Goal: Ask a question

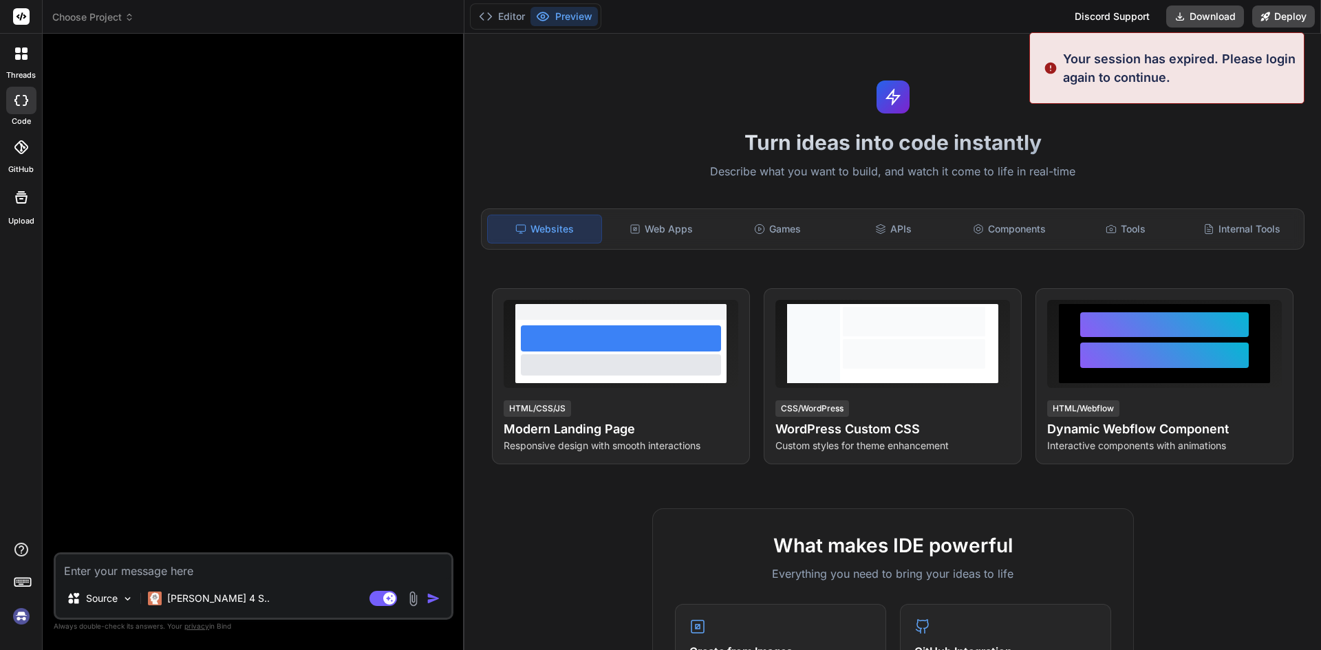
type textarea "x"
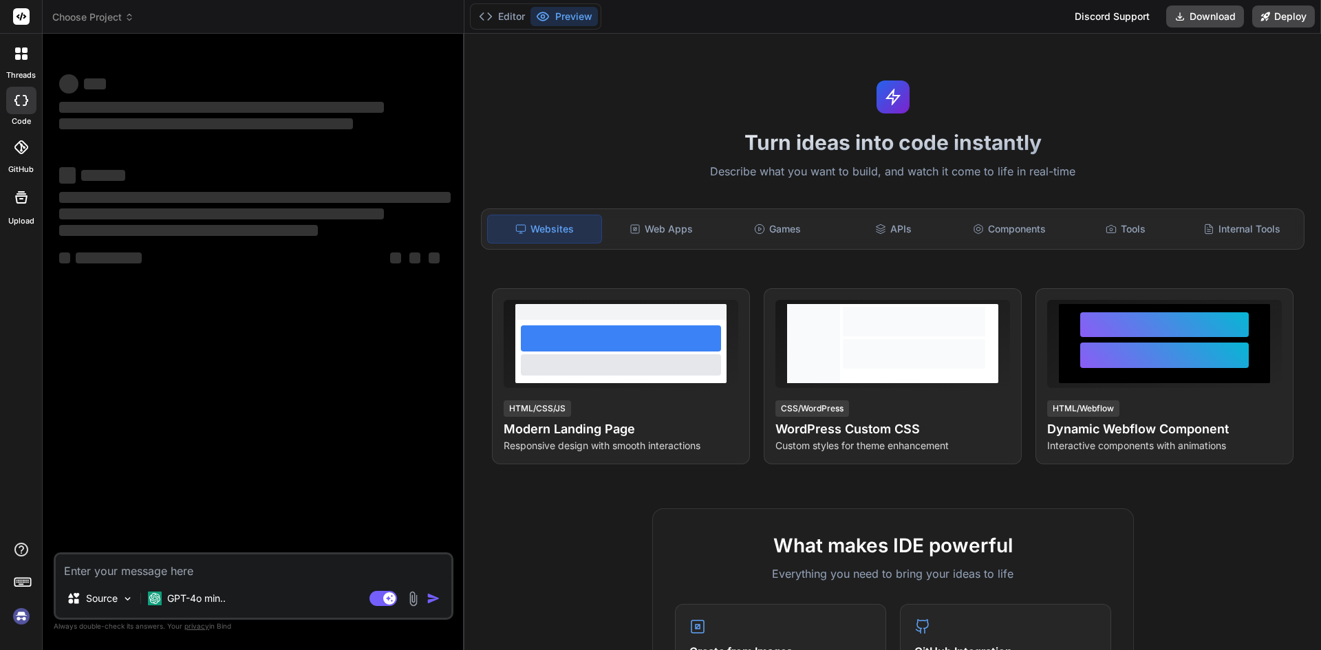
type textarea "x"
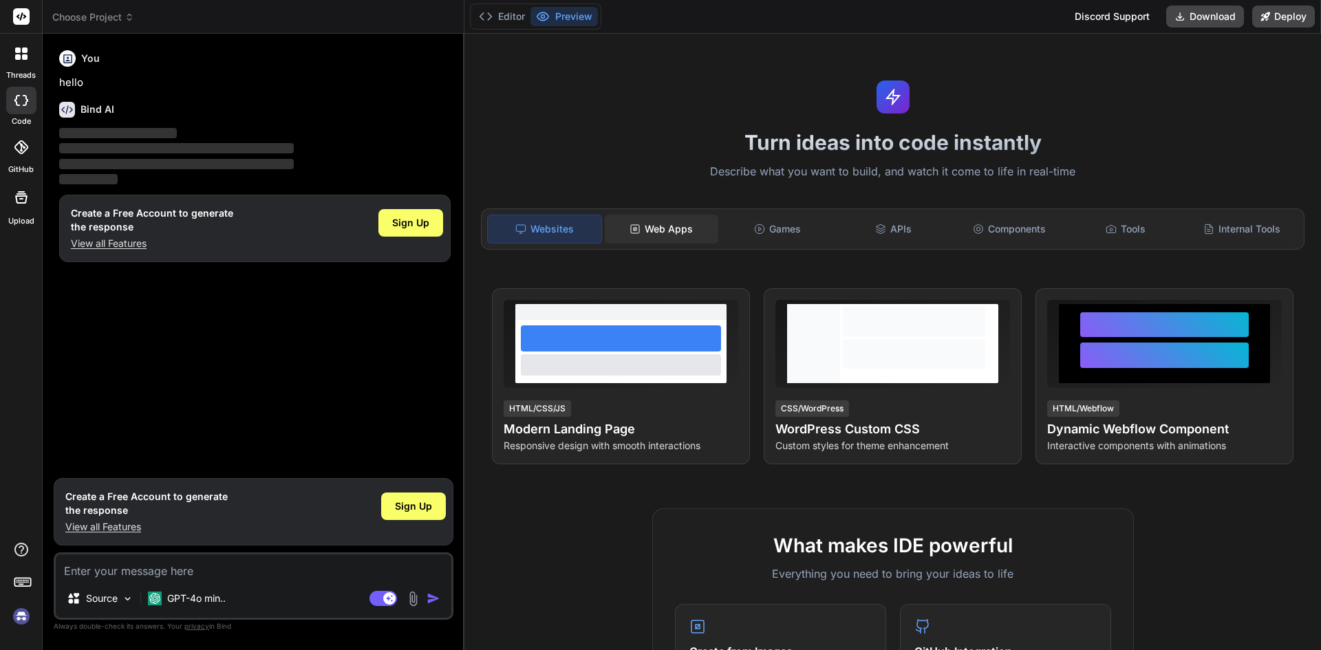
click at [684, 226] on div "Web Apps" at bounding box center [662, 229] width 114 height 29
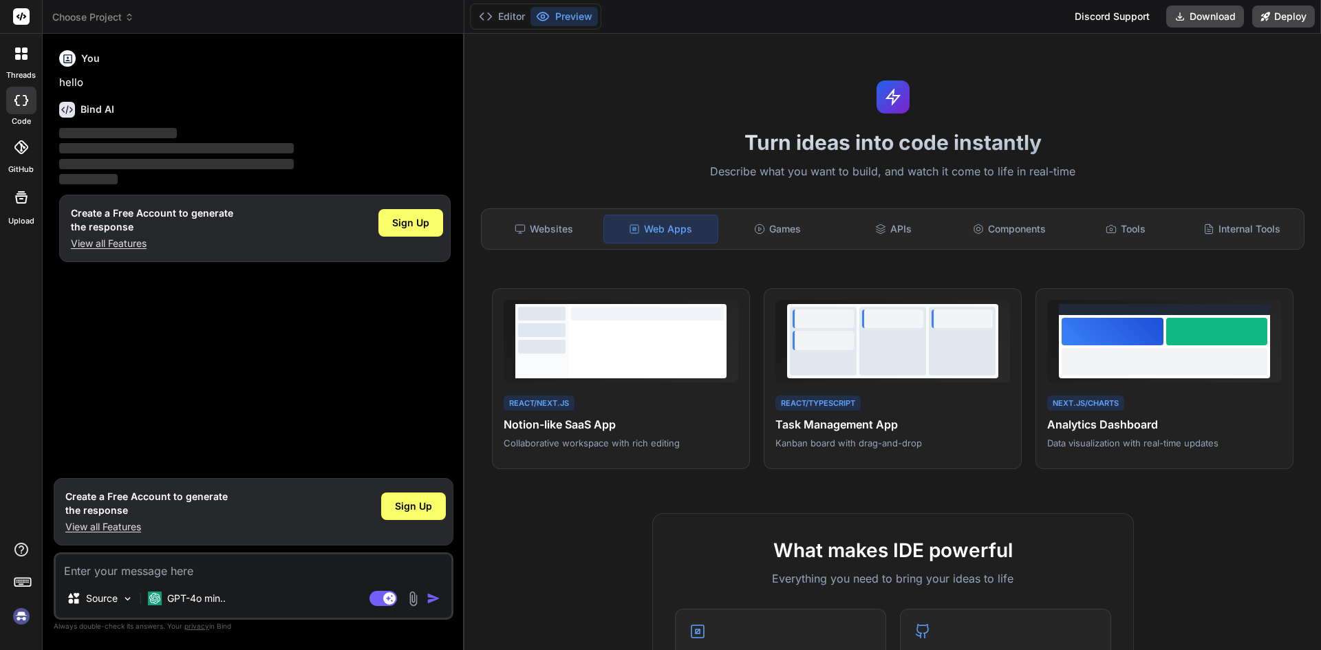
click at [23, 79] on label "threads" at bounding box center [21, 75] width 30 height 12
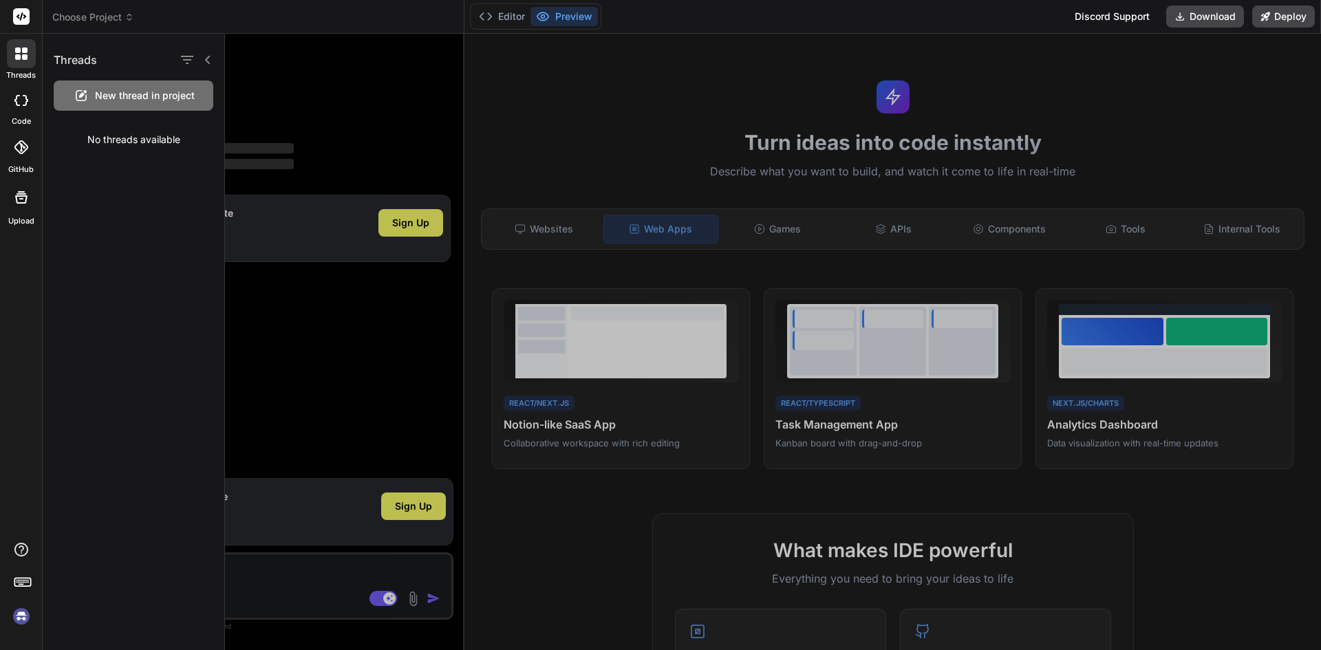
click at [387, 94] on div at bounding box center [773, 342] width 1096 height 616
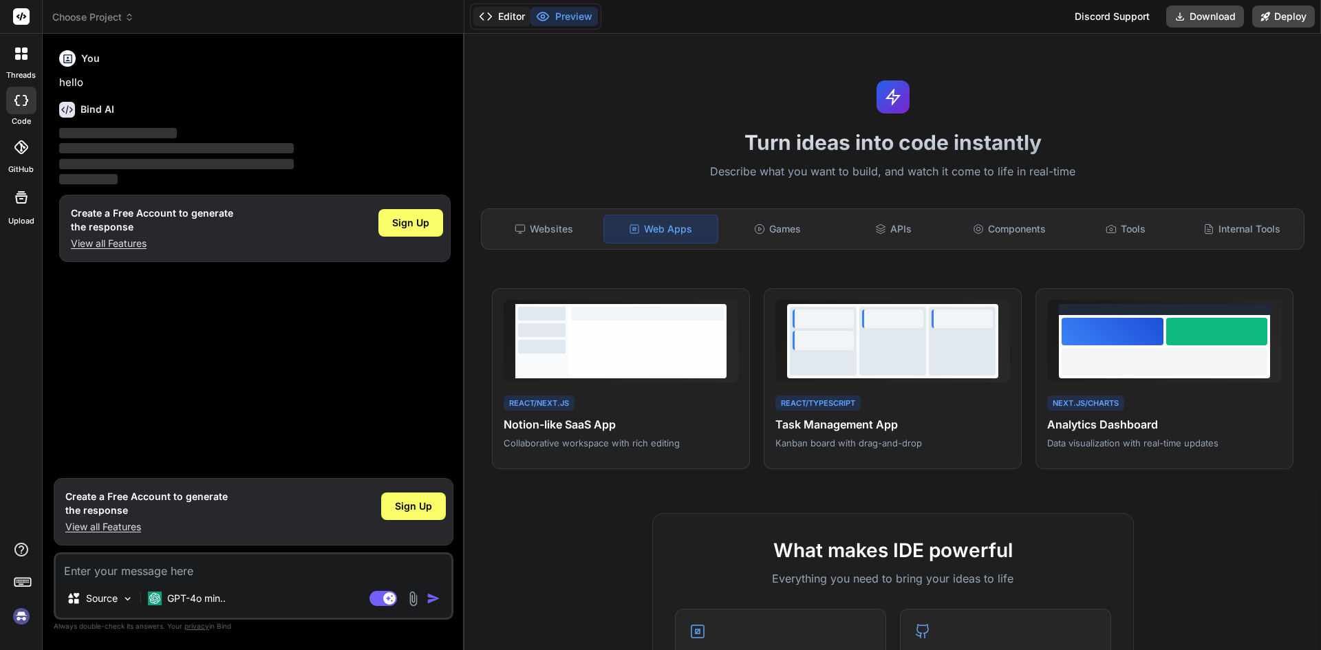
click at [524, 13] on button "Editor" at bounding box center [501, 16] width 57 height 19
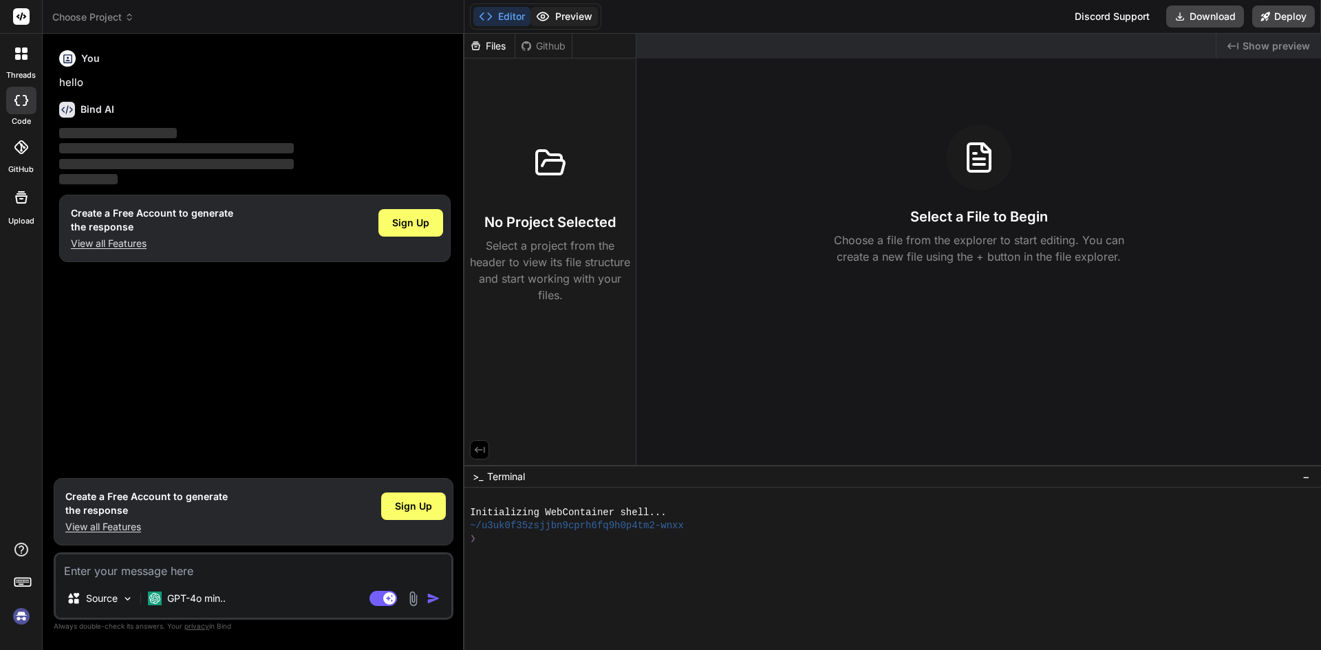
click at [548, 13] on icon at bounding box center [543, 17] width 14 height 14
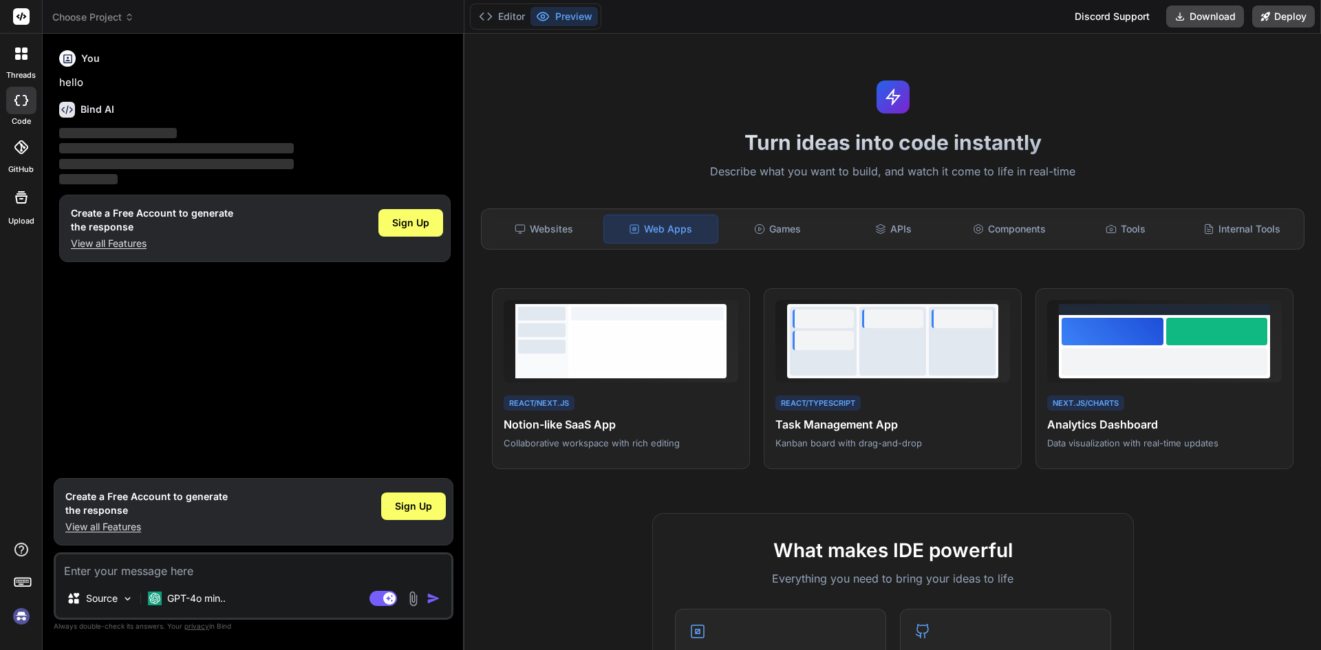
click at [1084, 21] on div "Discord Support" at bounding box center [1112, 17] width 92 height 22
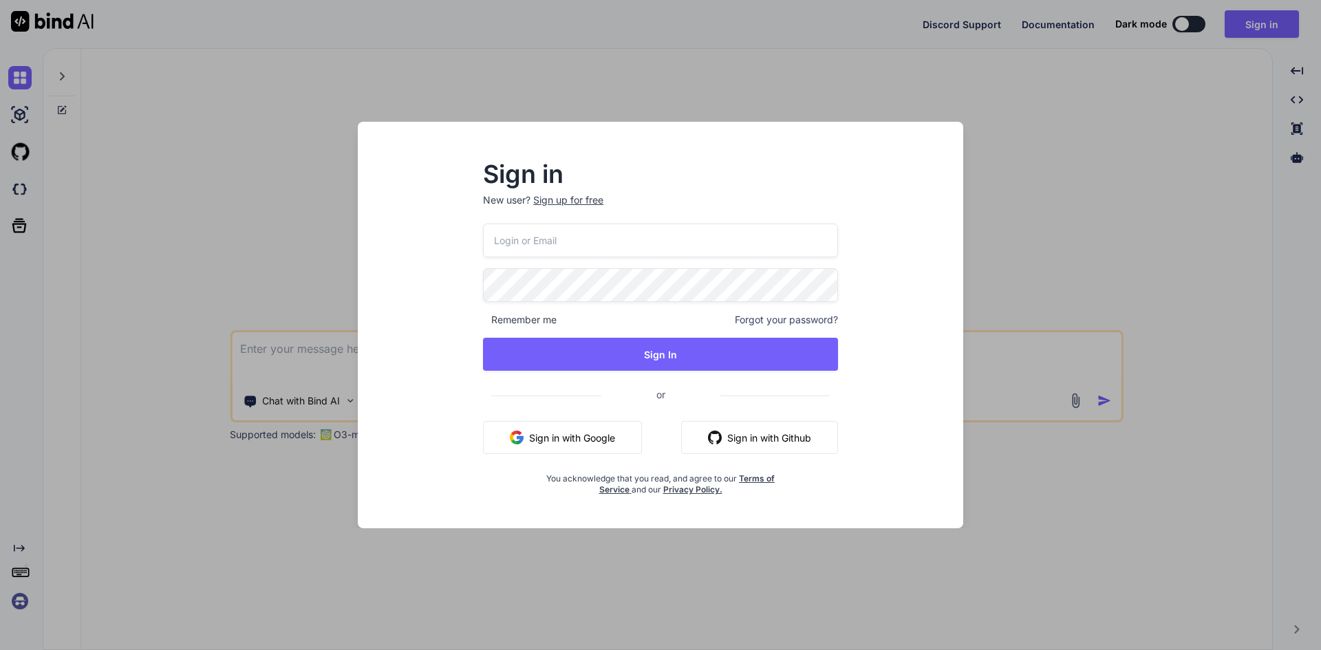
click at [612, 235] on input "email" at bounding box center [660, 241] width 355 height 34
paste input "[EMAIL_ADDRESS][DOMAIN_NAME]"
type input "[EMAIL_ADDRESS][DOMAIN_NAME]"
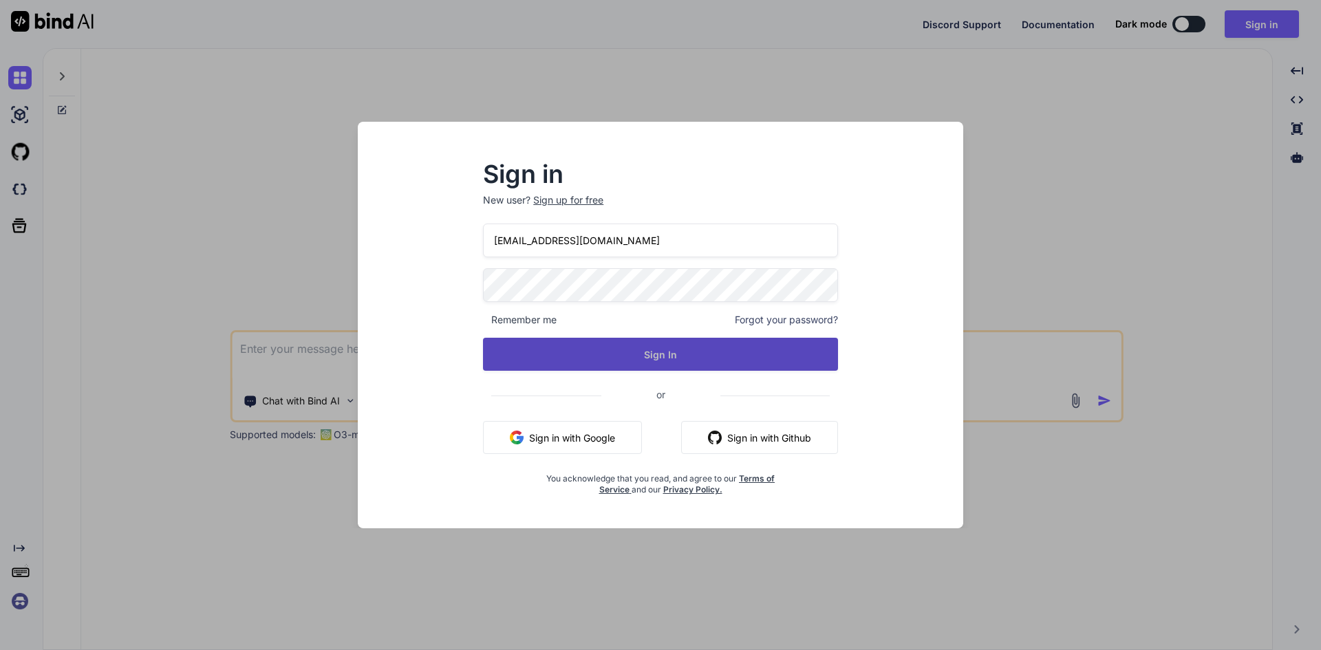
click at [595, 344] on button "Sign In" at bounding box center [660, 354] width 355 height 33
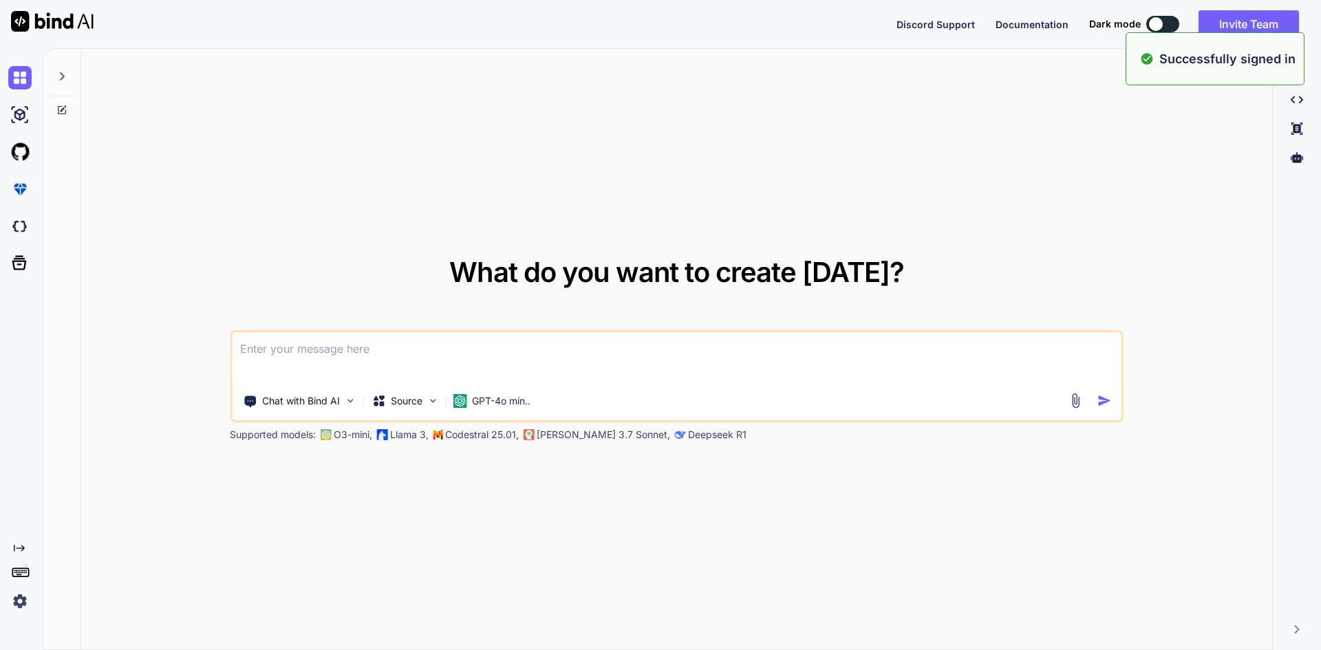
click at [513, 358] on textarea at bounding box center [677, 357] width 890 height 51
type textarea "s"
type textarea "what is [MEDICAL_DATA]"
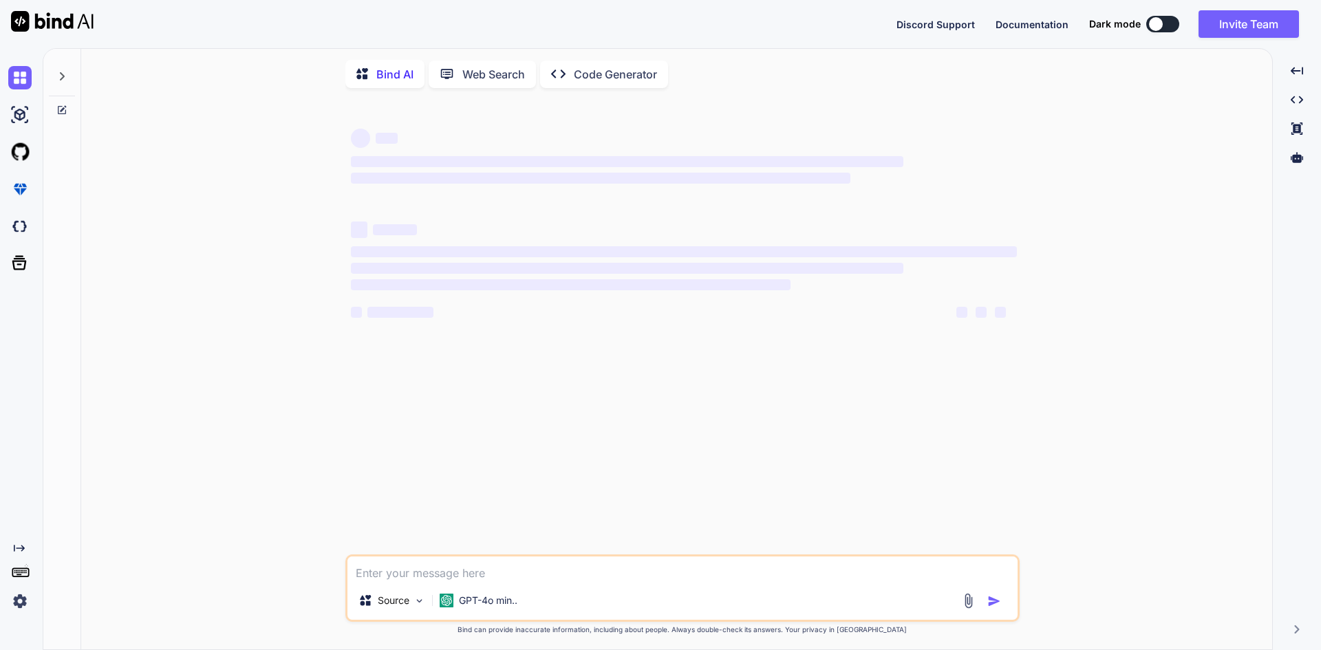
scroll to position [6, 0]
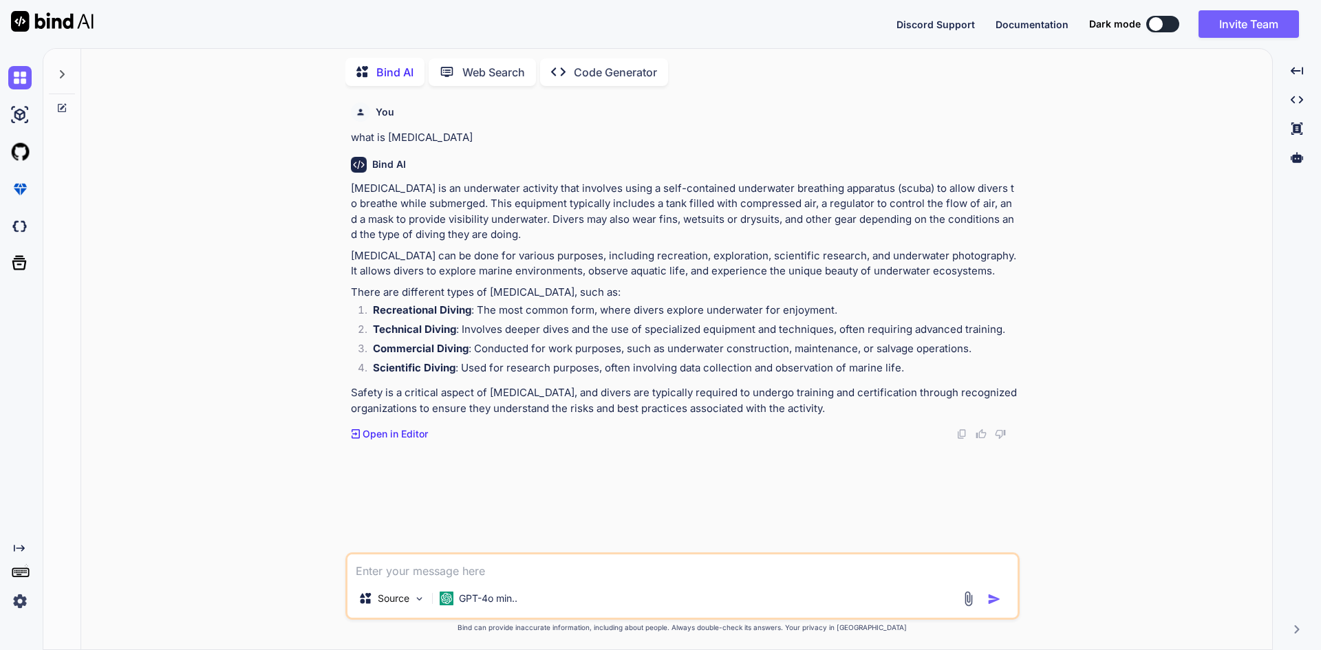
paste textarea "-- ColumnSetupController **Code Optimization:** * The `resetColumns` and `reset…"
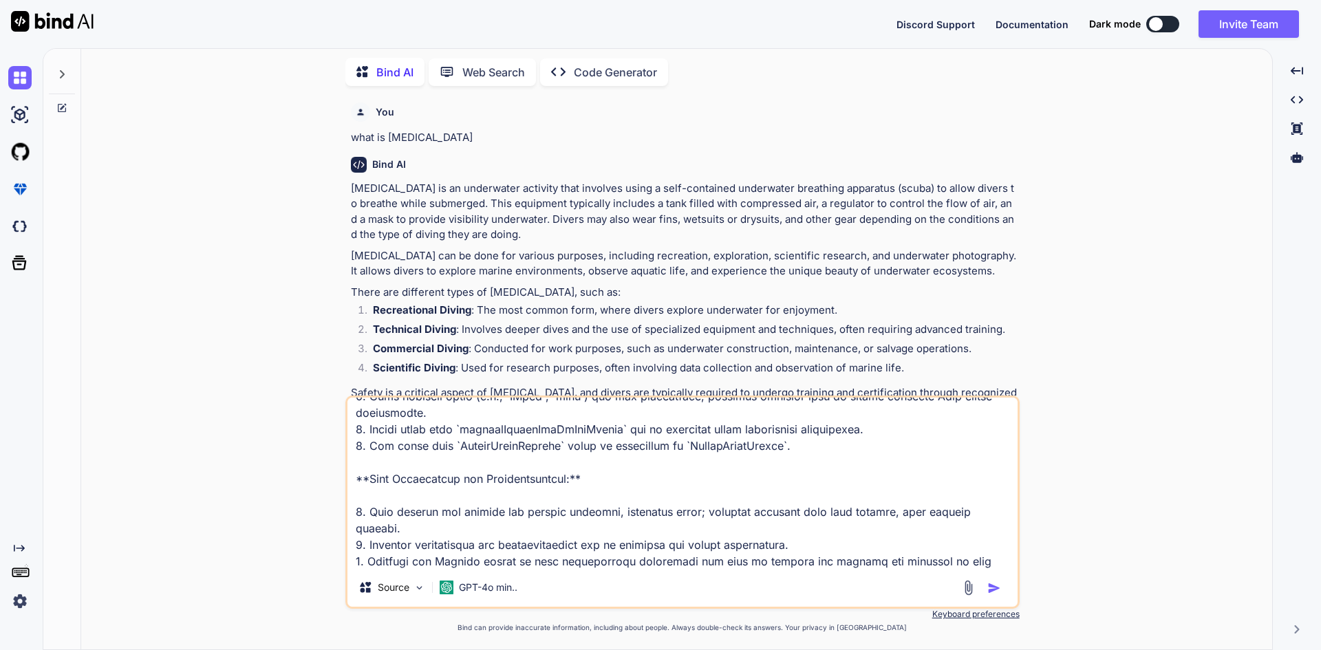
type textarea "-- ColumnSetupController **Code Optimization:** * The `resetColumns` and `reset…"
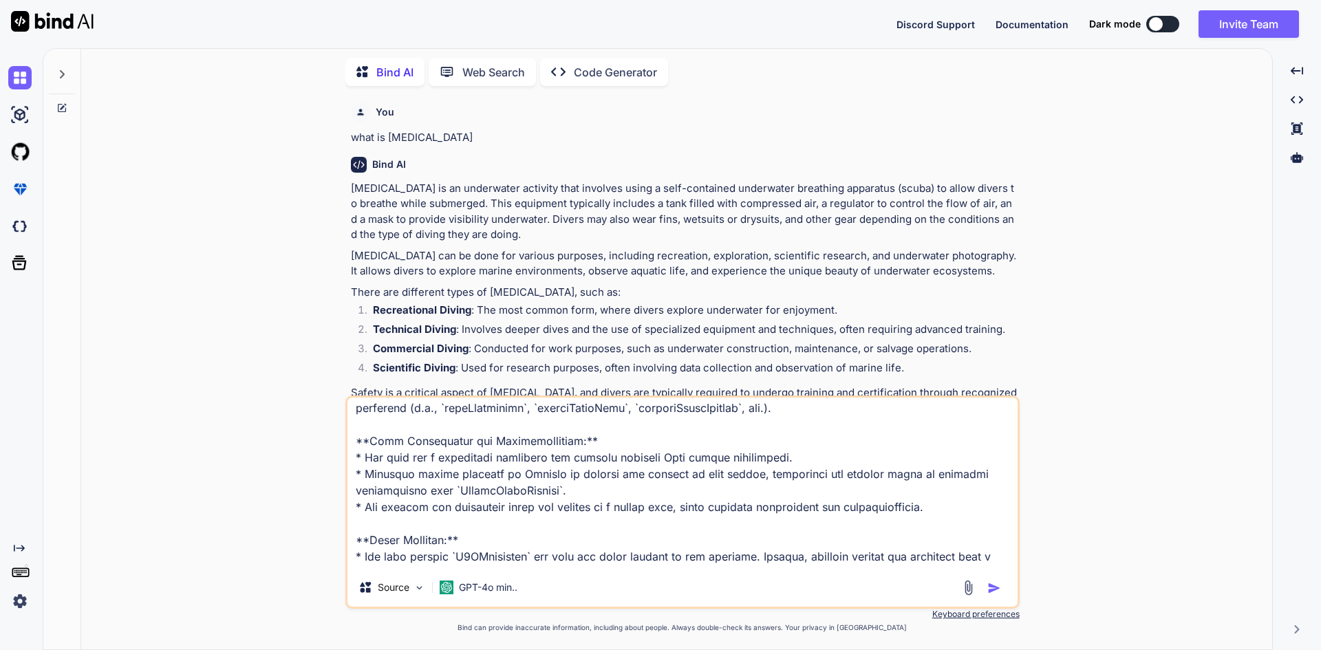
scroll to position [0, 0]
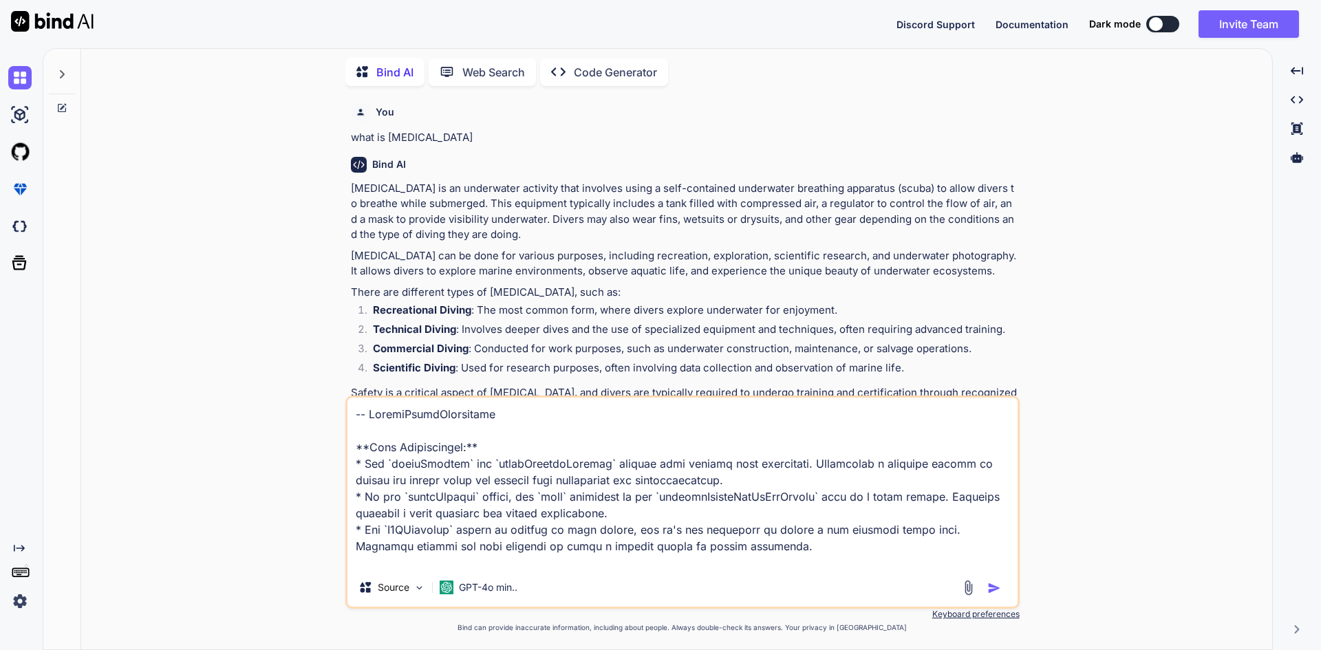
click at [357, 414] on textarea at bounding box center [682, 483] width 670 height 171
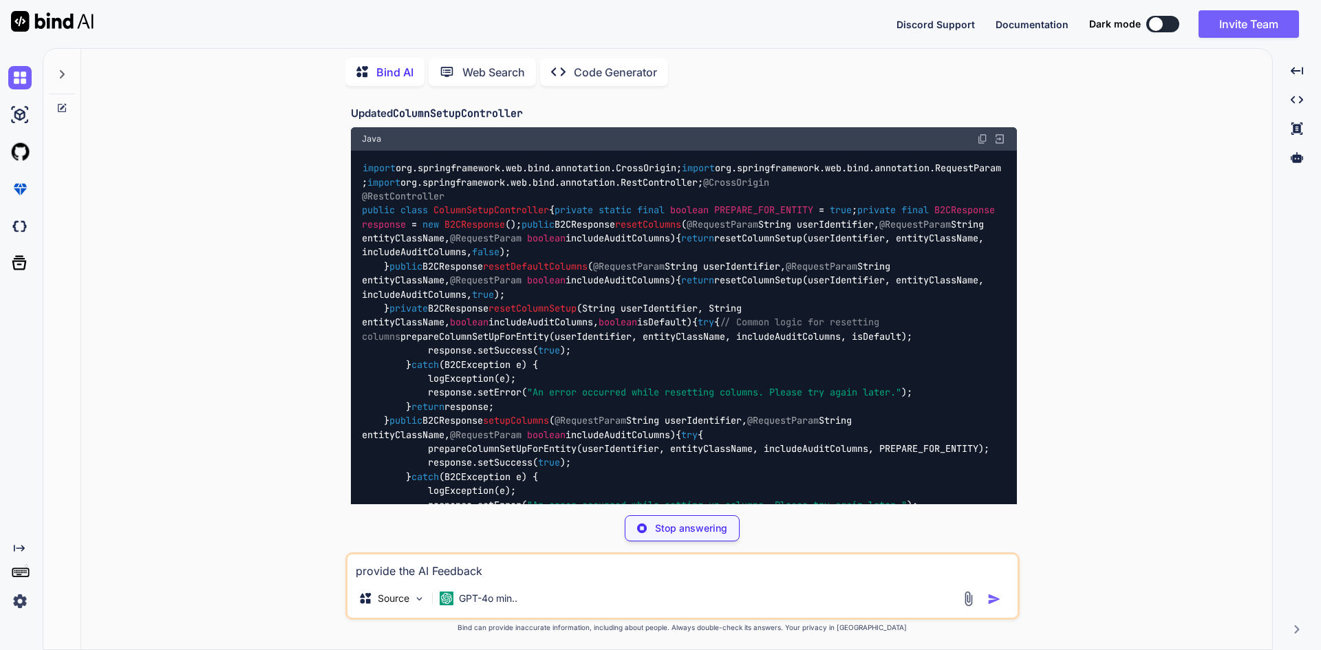
scroll to position [1088, 0]
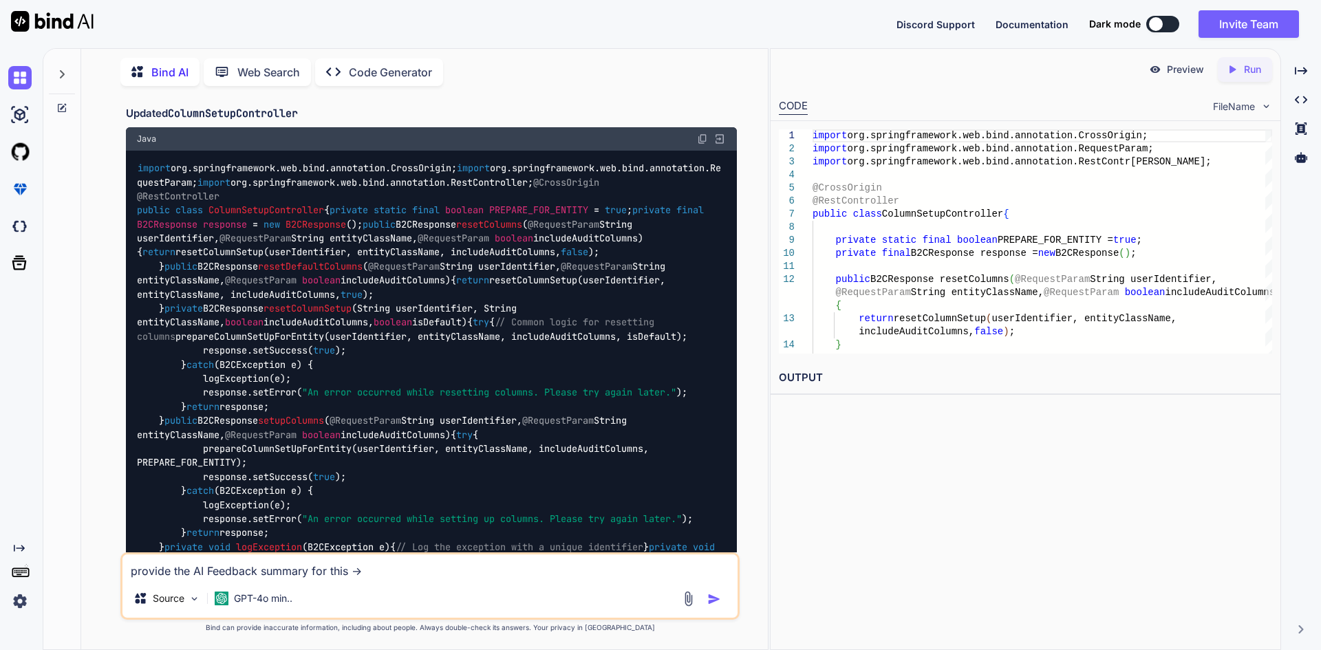
paste textarea "-- ColumnSetupController **Code Optimization:** * The `resetColumns` and `reset…"
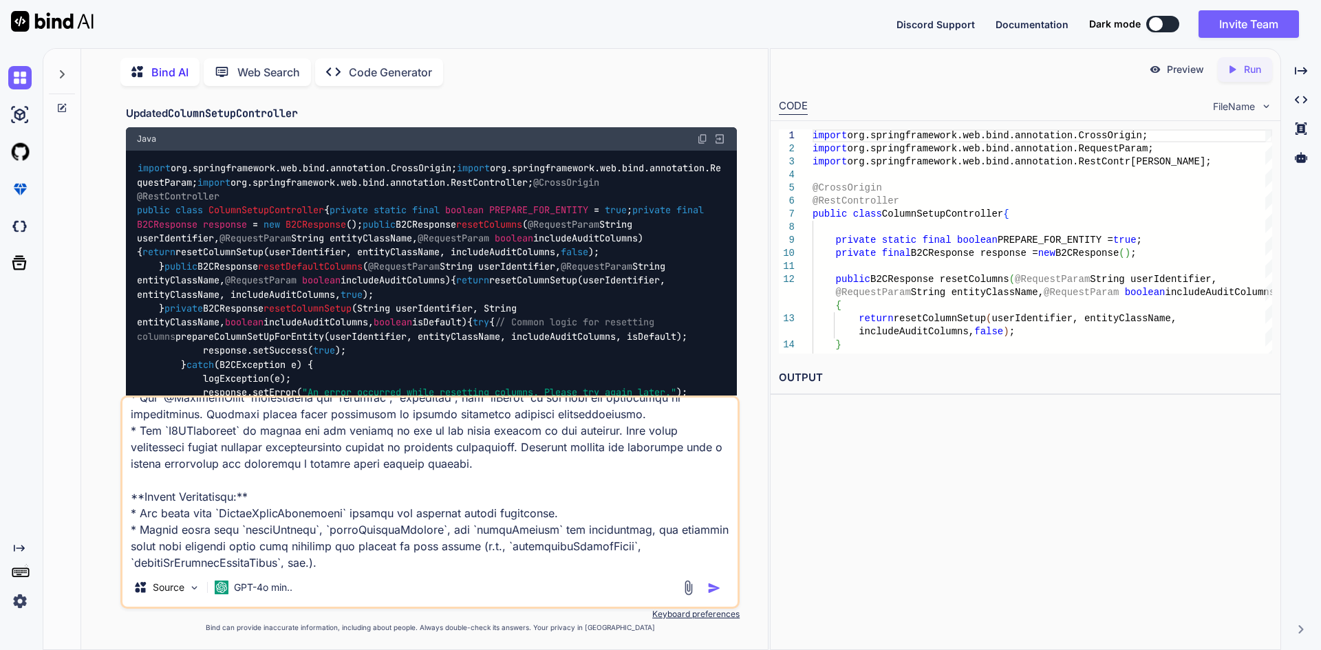
scroll to position [0, 0]
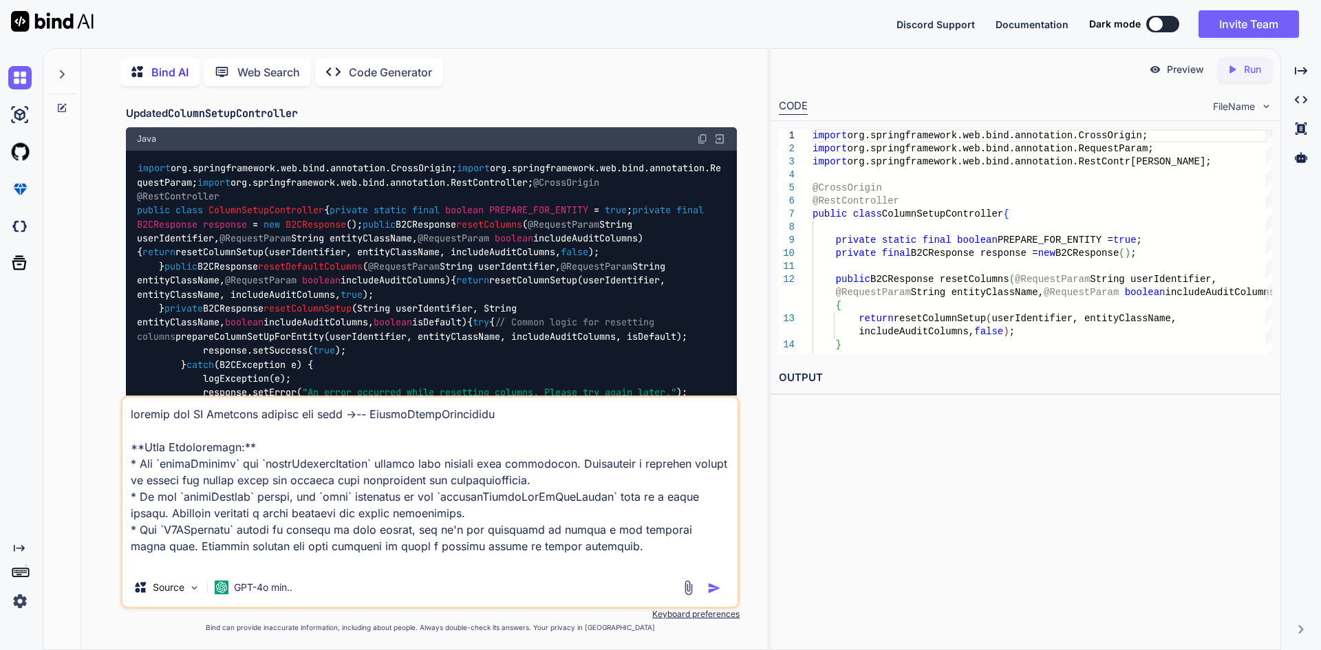
type textarea "provide the AI Feedback summary for this ->-- ColumnSetupController **Code Opti…"
click at [714, 588] on img "button" at bounding box center [714, 588] width 14 height 14
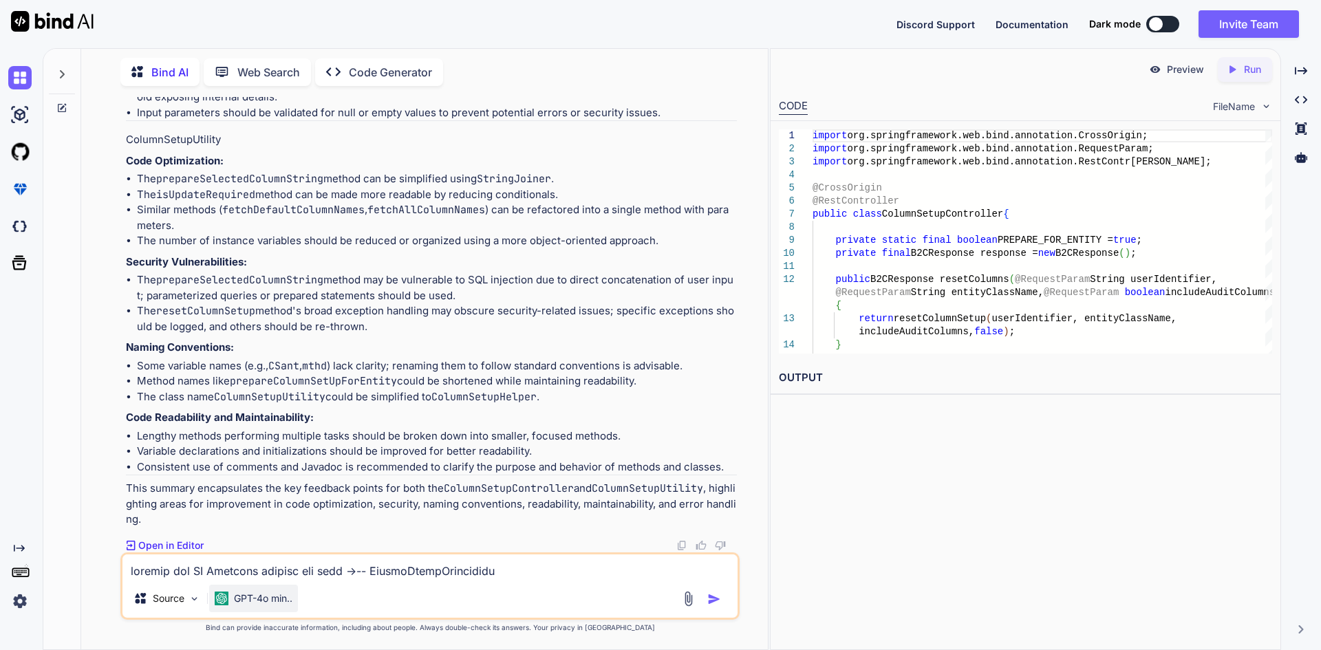
scroll to position [3920, 0]
click at [207, 568] on textarea at bounding box center [429, 567] width 615 height 25
type textarea "in one sentence"
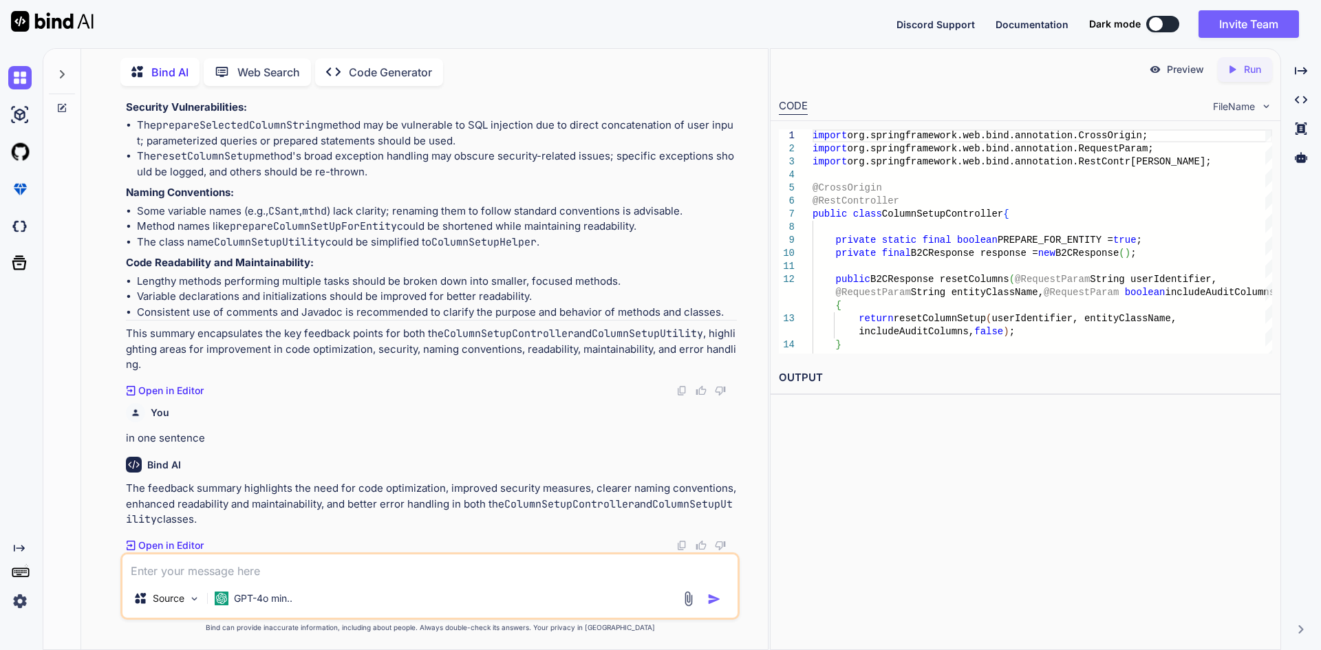
scroll to position [4075, 0]
click at [247, 568] on textarea at bounding box center [429, 567] width 615 height 25
type textarea "i mean 5-10 lines"
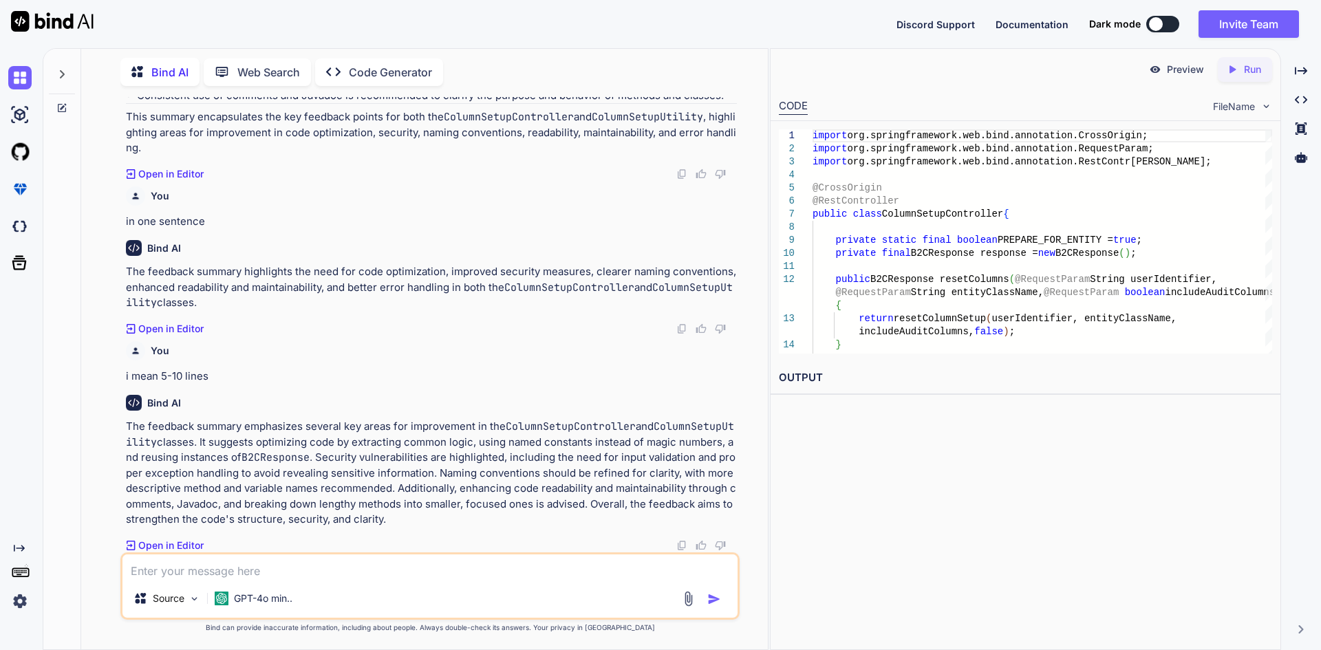
scroll to position [4292, 0]
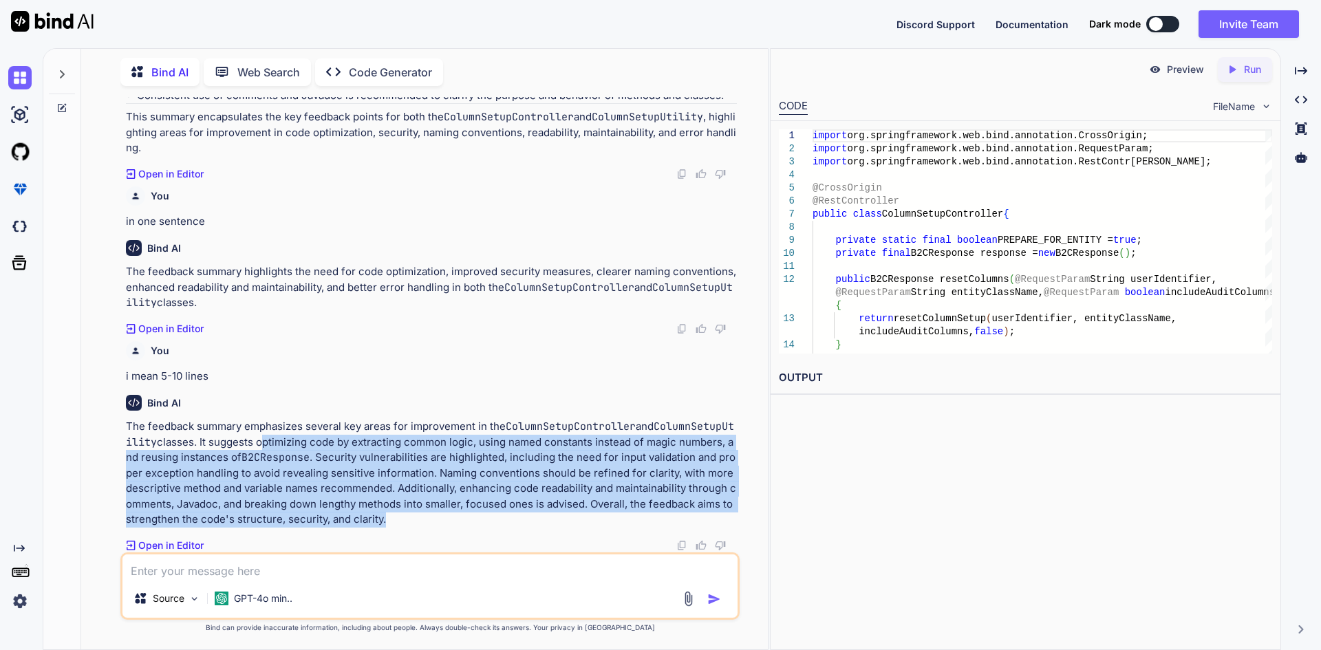
drag, startPoint x: 266, startPoint y: 444, endPoint x: 391, endPoint y: 516, distance: 144.2
click at [391, 516] on p "The feedback summary emphasizes several key areas for improvement in the Column…" at bounding box center [431, 473] width 611 height 109
copy p "optimizing code by extracting common logic, using named constants instead of ma…"
click at [200, 565] on textarea at bounding box center [429, 567] width 615 height 25
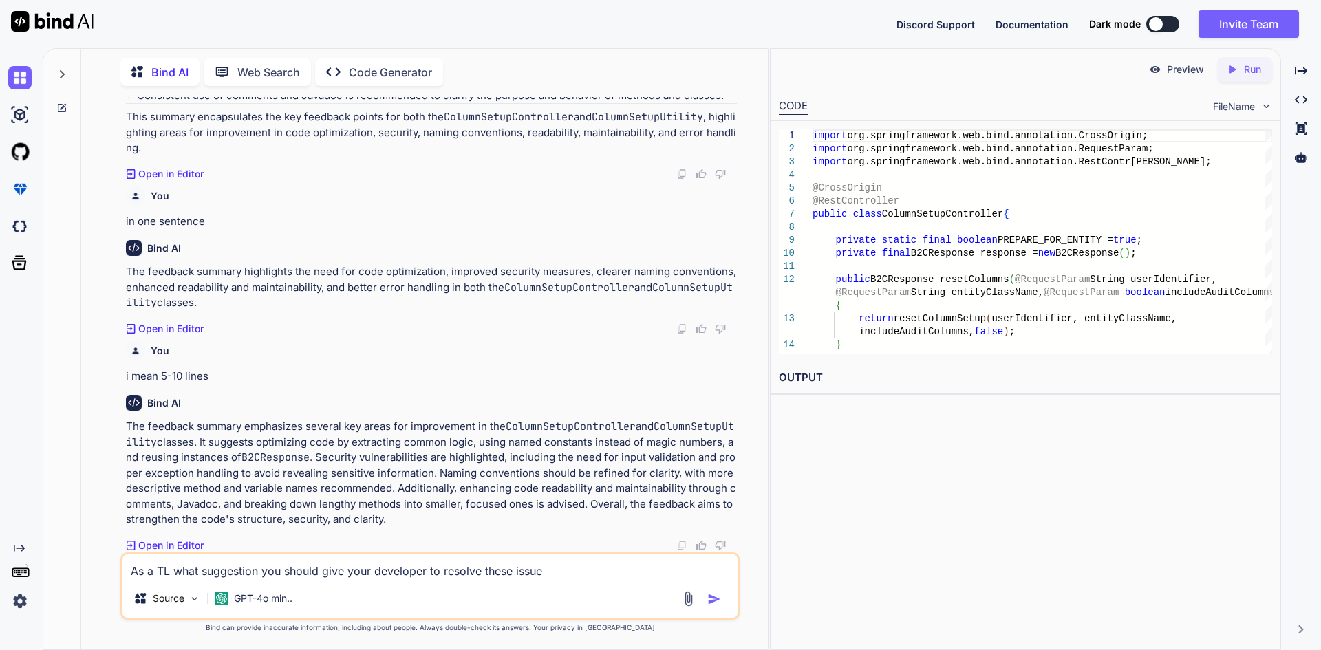
type textarea "As a TL what suggestion you should give your developer to resolve these issues"
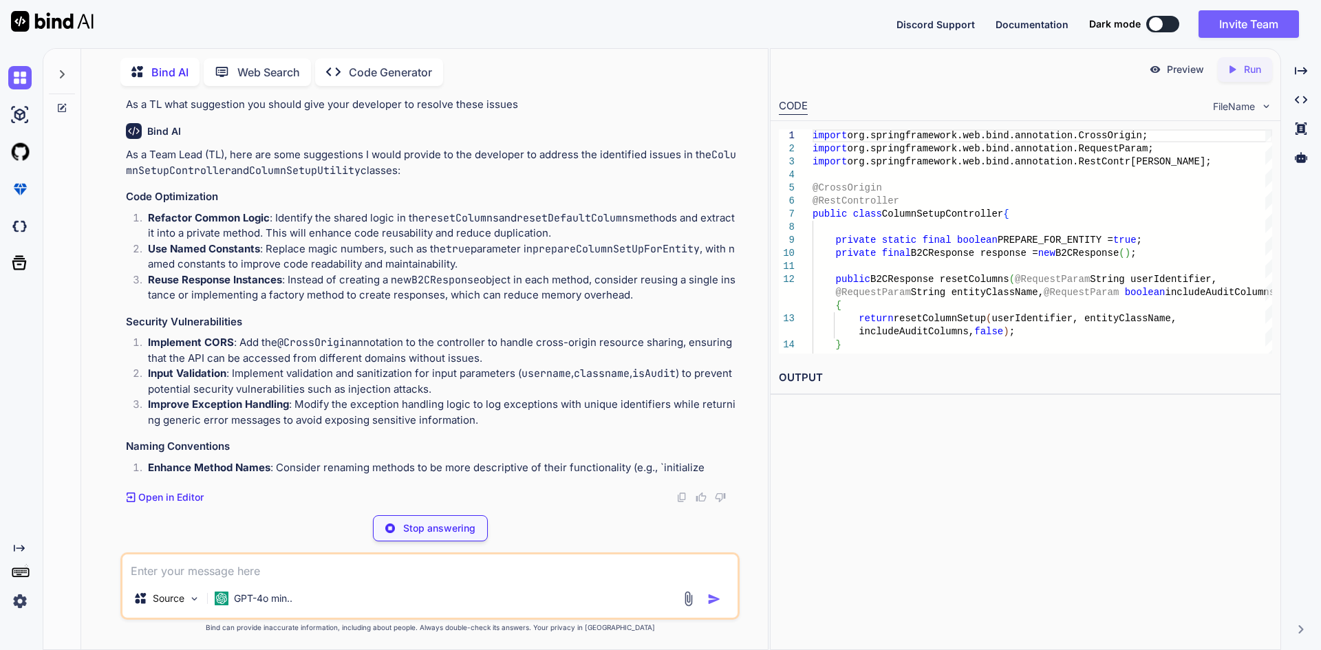
scroll to position [4792, 0]
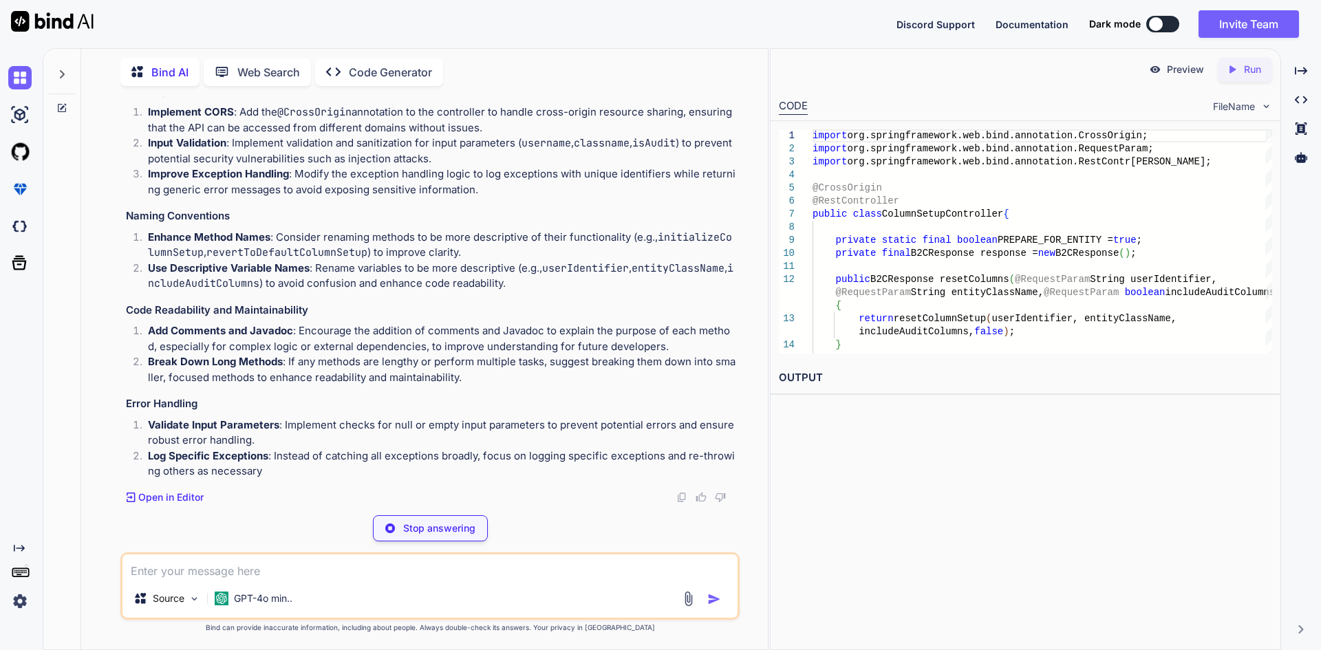
click at [184, 571] on textarea at bounding box center [429, 567] width 615 height 25
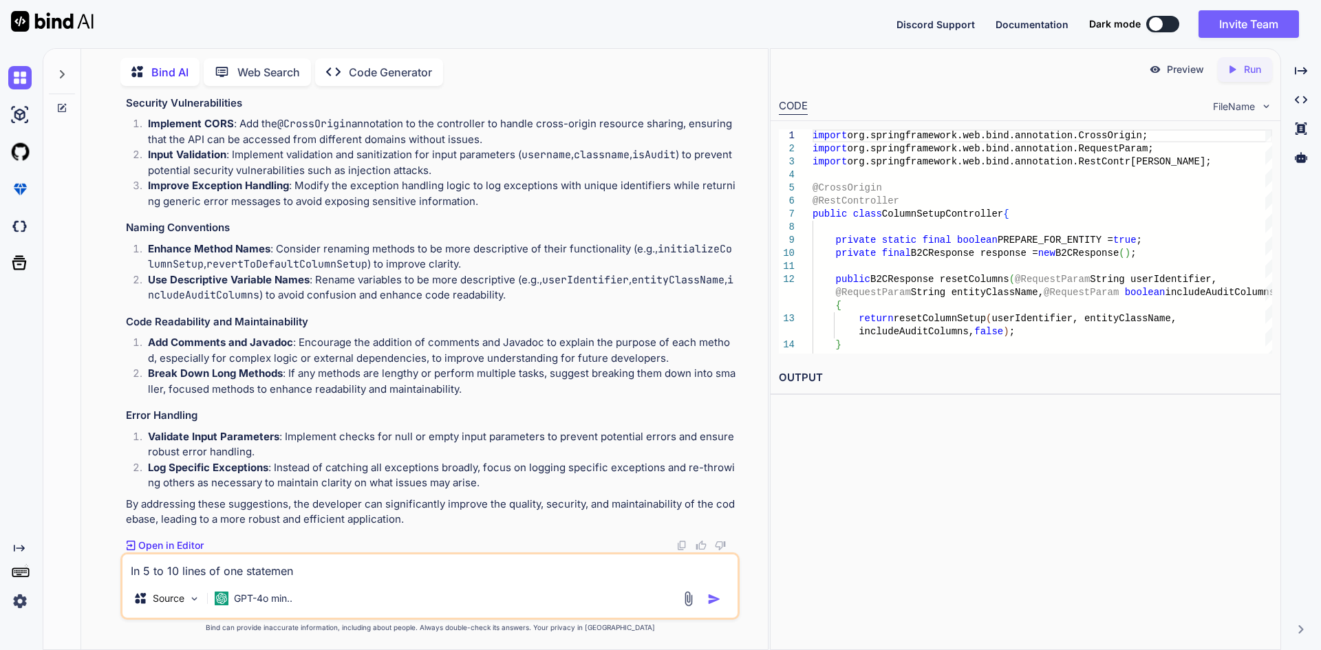
type textarea "In 5 to 10 lines of one statement"
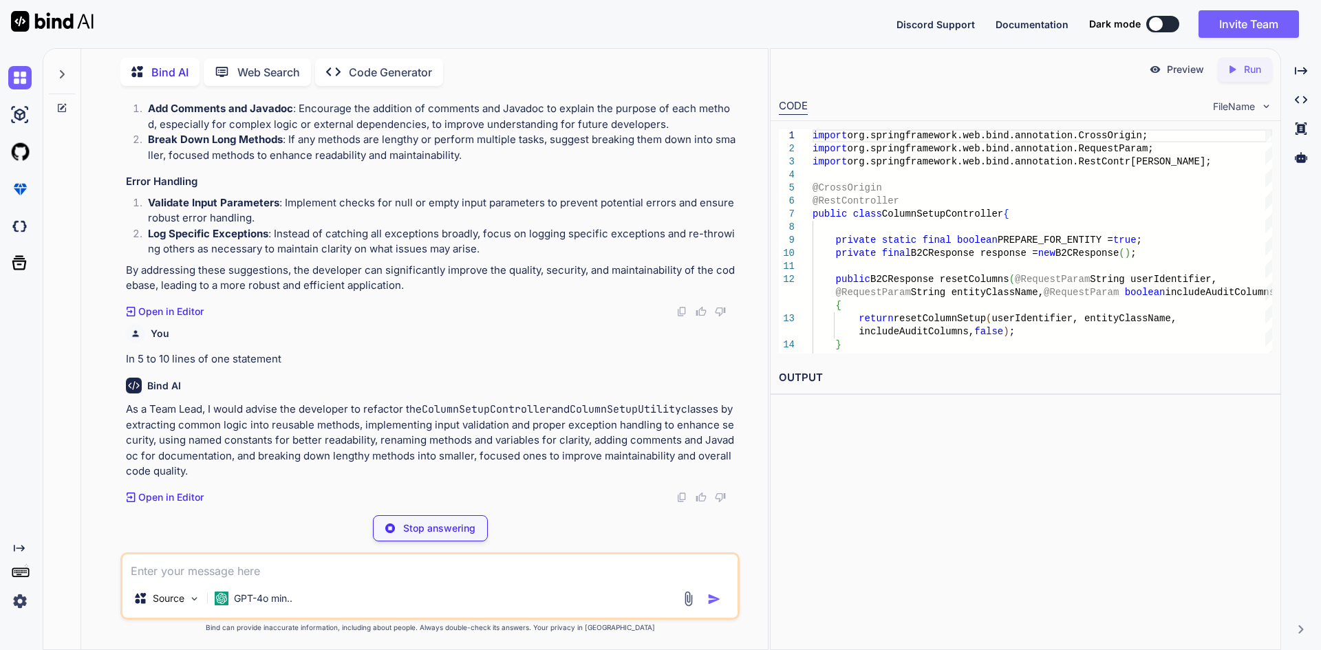
scroll to position [5185, 0]
